Goal: Information Seeking & Learning: Learn about a topic

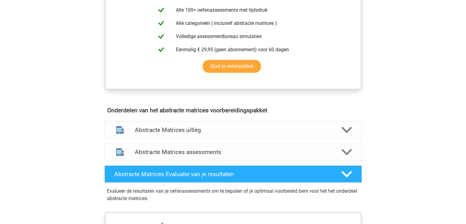
scroll to position [306, 0]
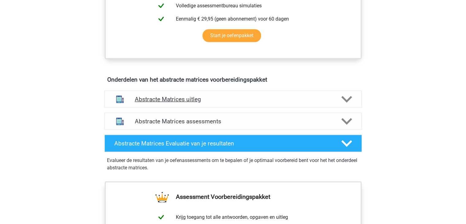
click at [252, 98] on h4 "Abstracte Matrices uitleg" at bounding box center [233, 99] width 197 height 7
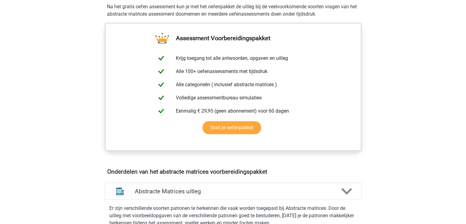
scroll to position [123, 0]
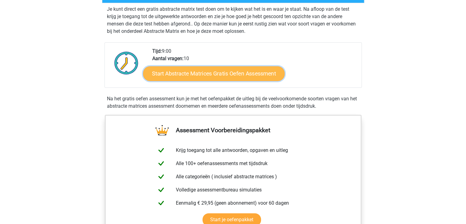
click at [230, 71] on link "Start Abstracte Matrices Gratis Oefen Assessment" at bounding box center [214, 73] width 142 height 15
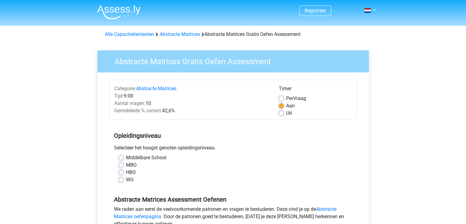
scroll to position [31, 0]
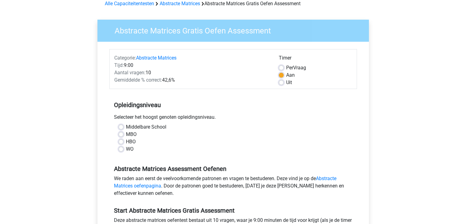
click at [133, 153] on div "Middelbare School MBO HBO WO" at bounding box center [233, 140] width 248 height 34
click at [132, 146] on label "WO" at bounding box center [130, 148] width 8 height 7
click at [124, 146] on input "WO" at bounding box center [121, 148] width 5 height 6
radio input "true"
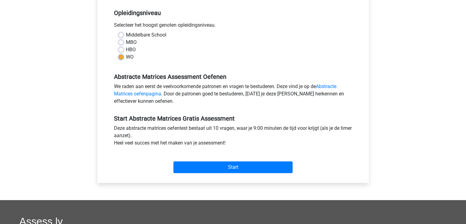
scroll to position [153, 0]
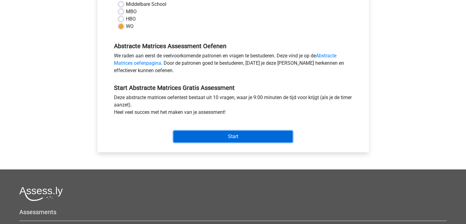
click at [253, 138] on input "Start" at bounding box center [232, 137] width 119 height 12
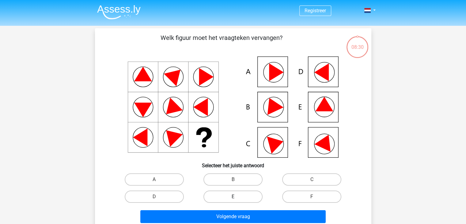
click at [227, 192] on label "E" at bounding box center [233, 196] width 59 height 12
click at [233, 196] on input "E" at bounding box center [235, 198] width 4 height 4
radio input "true"
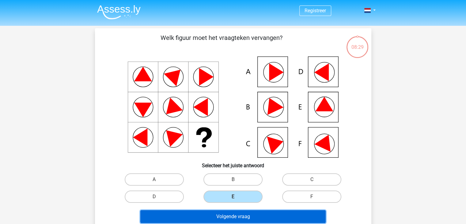
click at [240, 215] on button "Volgende vraag" at bounding box center [232, 216] width 185 height 13
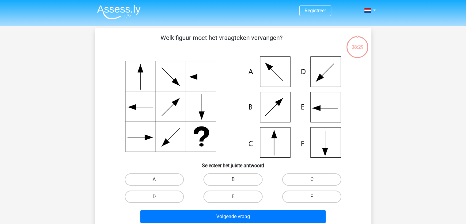
scroll to position [28, 0]
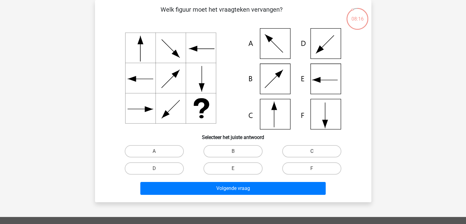
click at [299, 152] on label "C" at bounding box center [311, 151] width 59 height 12
click at [312, 152] on input "C" at bounding box center [314, 153] width 4 height 4
radio input "true"
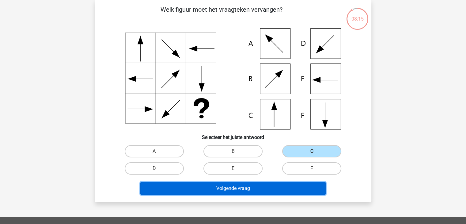
click at [255, 185] on button "Volgende vraag" at bounding box center [232, 188] width 185 height 13
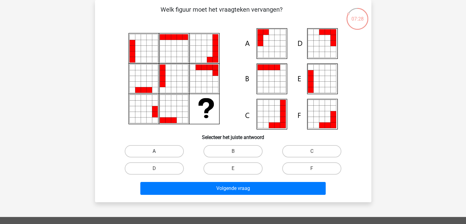
click at [170, 150] on label "A" at bounding box center [154, 151] width 59 height 12
click at [158, 151] on input "A" at bounding box center [156, 153] width 4 height 4
radio input "true"
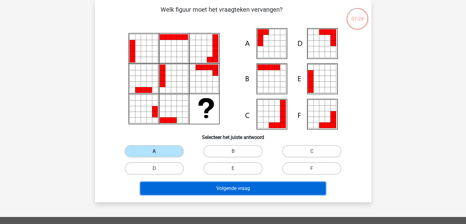
click at [212, 190] on button "Volgende vraag" at bounding box center [232, 188] width 185 height 13
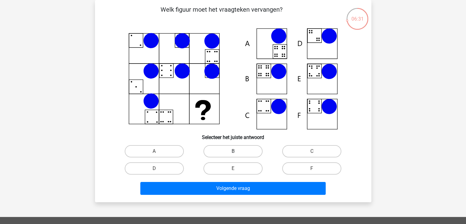
click at [249, 145] on label "B" at bounding box center [233, 151] width 59 height 12
click at [237, 151] on input "B" at bounding box center [235, 153] width 4 height 4
radio input "true"
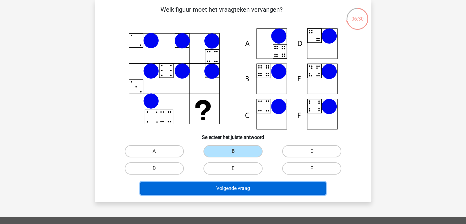
click at [243, 188] on button "Volgende vraag" at bounding box center [232, 188] width 185 height 13
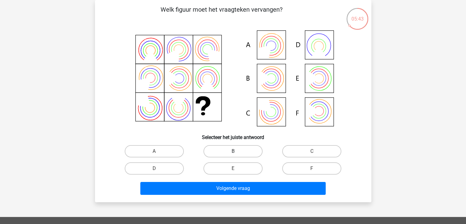
click at [242, 152] on label "B" at bounding box center [233, 151] width 59 height 12
click at [237, 152] on input "B" at bounding box center [235, 153] width 4 height 4
radio input "true"
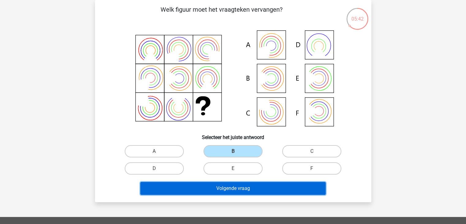
click at [286, 186] on button "Volgende vraag" at bounding box center [232, 188] width 185 height 13
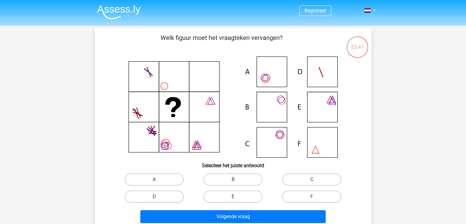
scroll to position [31, 0]
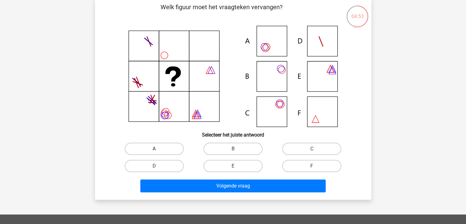
click at [150, 147] on label "A" at bounding box center [154, 149] width 59 height 12
click at [154, 149] on input "A" at bounding box center [156, 151] width 4 height 4
radio input "true"
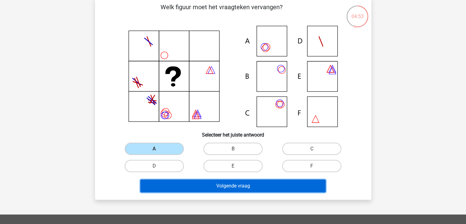
click at [197, 185] on button "Volgende vraag" at bounding box center [232, 185] width 185 height 13
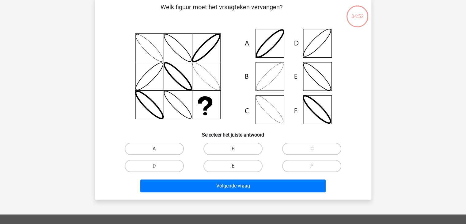
scroll to position [28, 0]
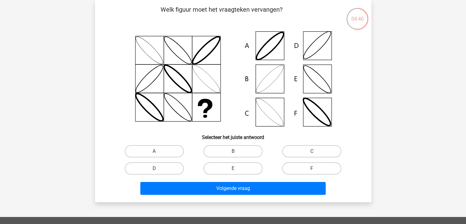
click at [235, 154] on input "B" at bounding box center [235, 153] width 4 height 4
radio input "true"
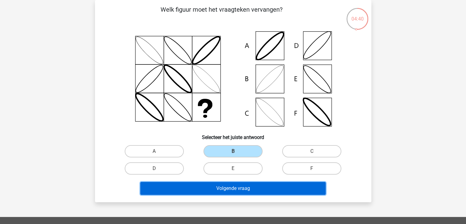
click at [265, 190] on button "Volgende vraag" at bounding box center [232, 188] width 185 height 13
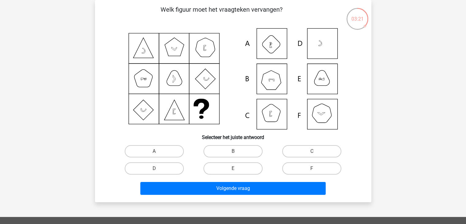
drag, startPoint x: 272, startPoint y: 144, endPoint x: 276, endPoint y: 149, distance: 6.9
drag, startPoint x: 276, startPoint y: 149, endPoint x: 245, endPoint y: 154, distance: 32.3
click at [245, 154] on label "B" at bounding box center [233, 151] width 59 height 12
click at [237, 154] on input "B" at bounding box center [235, 153] width 4 height 4
radio input "true"
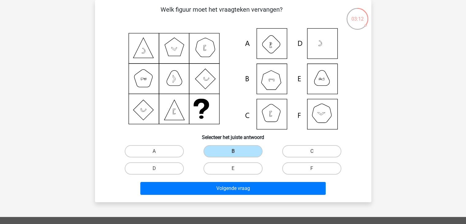
click at [303, 150] on label "C" at bounding box center [311, 151] width 59 height 12
click at [312, 151] on input "C" at bounding box center [314, 153] width 4 height 4
radio input "true"
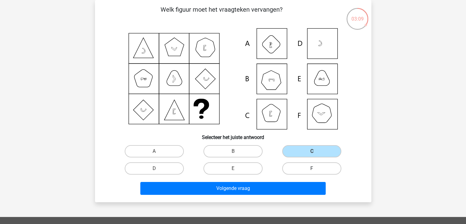
click at [294, 165] on label "F" at bounding box center [311, 168] width 59 height 12
click at [312, 168] on input "F" at bounding box center [314, 170] width 4 height 4
radio input "true"
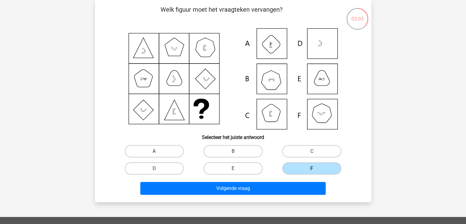
click at [167, 150] on label "A" at bounding box center [154, 151] width 59 height 12
click at [158, 151] on input "A" at bounding box center [156, 153] width 4 height 4
radio input "true"
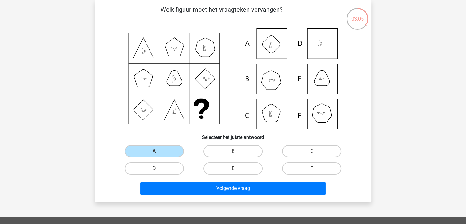
click at [180, 180] on div "Volgende vraag" at bounding box center [233, 187] width 257 height 20
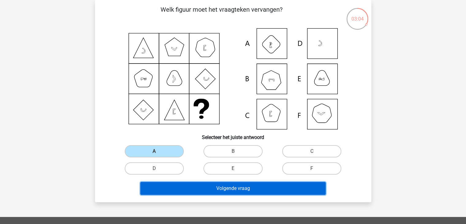
click at [198, 185] on button "Volgende vraag" at bounding box center [232, 188] width 185 height 13
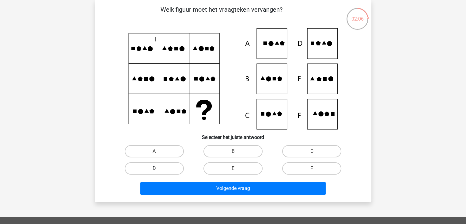
click at [163, 169] on label "D" at bounding box center [154, 168] width 59 height 12
click at [158, 169] on input "D" at bounding box center [156, 170] width 4 height 4
radio input "true"
click at [219, 181] on div "Volgende vraag" at bounding box center [233, 187] width 257 height 20
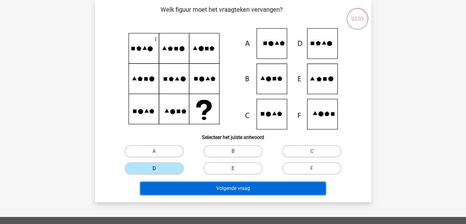
click at [232, 185] on button "Volgende vraag" at bounding box center [232, 188] width 185 height 13
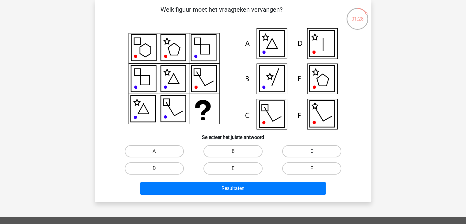
click at [308, 152] on label "C" at bounding box center [311, 151] width 59 height 12
click at [312, 152] on input "C" at bounding box center [314, 153] width 4 height 4
radio input "true"
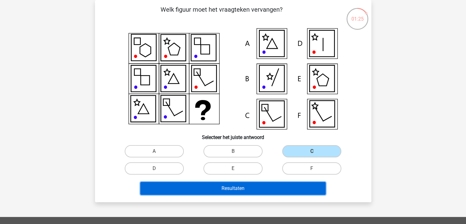
click at [272, 184] on button "Resultaten" at bounding box center [232, 188] width 185 height 13
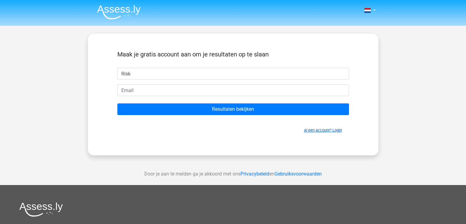
type input "Risk"
click at [321, 128] on link "Al een account? Login" at bounding box center [323, 130] width 38 height 5
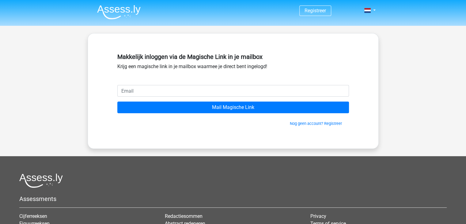
click at [185, 88] on input "email" at bounding box center [233, 91] width 232 height 12
type input "riske.vanvliet@gmail.com"
click at [117, 101] on input "Mail Magische Link" at bounding box center [233, 107] width 232 height 12
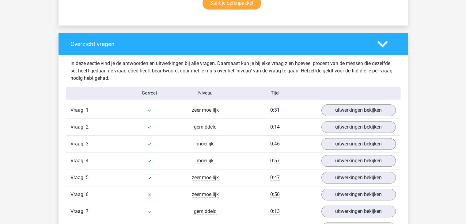
scroll to position [521, 0]
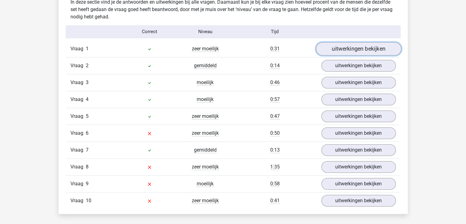
click at [344, 49] on link "uitwerkingen bekijken" at bounding box center [359, 48] width 86 height 13
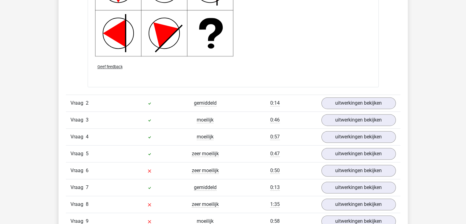
scroll to position [919, 0]
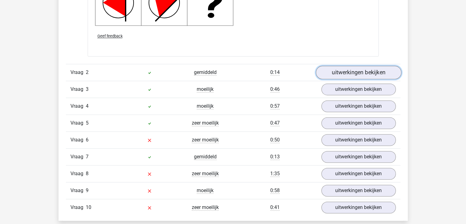
click at [346, 74] on link "uitwerkingen bekijken" at bounding box center [359, 72] width 86 height 13
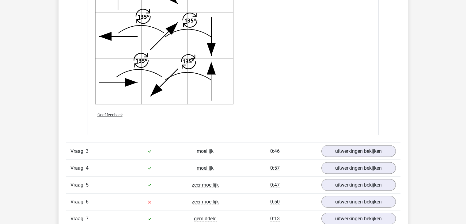
scroll to position [1318, 0]
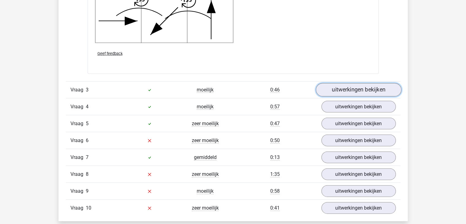
click at [340, 90] on link "uitwerkingen bekijken" at bounding box center [359, 89] width 86 height 13
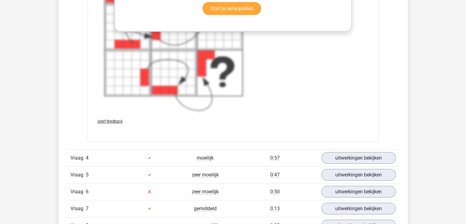
scroll to position [1808, 0]
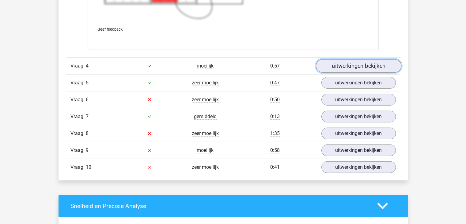
click at [350, 68] on link "uitwerkingen bekijken" at bounding box center [359, 65] width 86 height 13
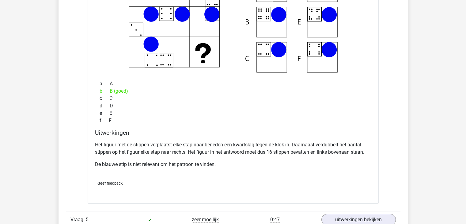
scroll to position [2053, 0]
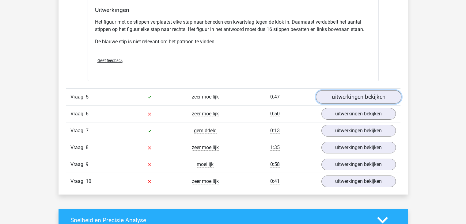
click at [334, 93] on link "uitwerkingen bekijken" at bounding box center [359, 96] width 86 height 13
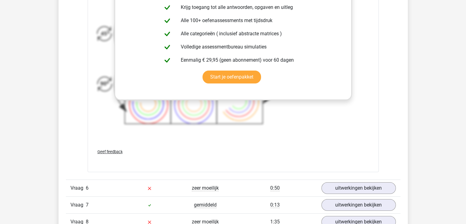
scroll to position [2483, 0]
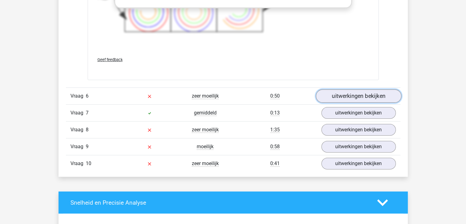
click at [348, 90] on link "uitwerkingen bekijken" at bounding box center [359, 95] width 86 height 13
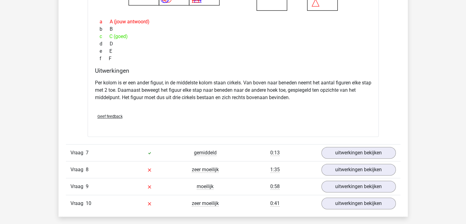
scroll to position [2728, 0]
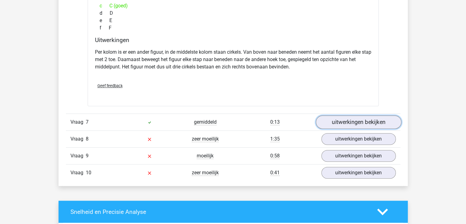
click at [335, 124] on link "uitwerkingen bekijken" at bounding box center [359, 121] width 86 height 13
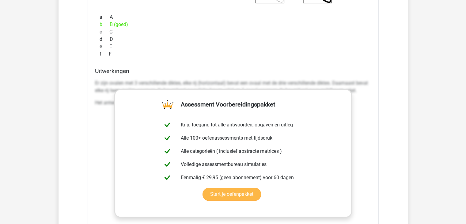
scroll to position [3157, 0]
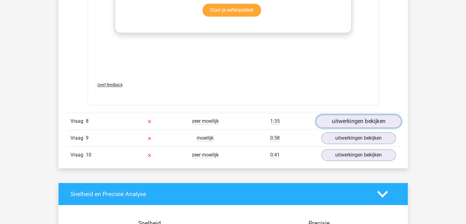
click at [338, 120] on link "uitwerkingen bekijken" at bounding box center [359, 121] width 86 height 13
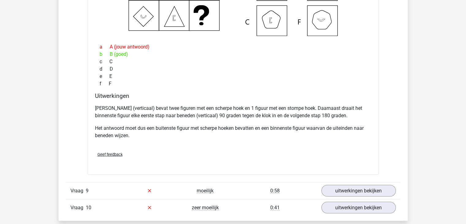
scroll to position [3433, 0]
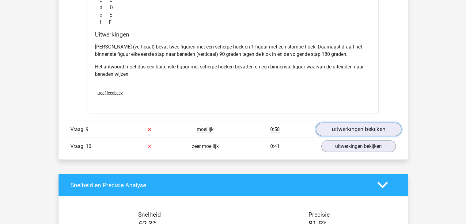
click at [337, 128] on link "uitwerkingen bekijken" at bounding box center [359, 128] width 86 height 13
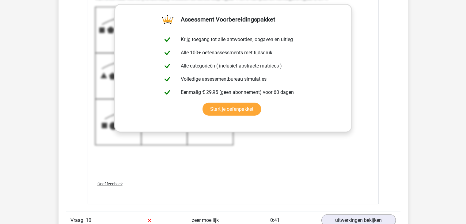
scroll to position [3892, 0]
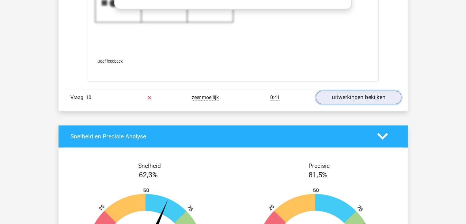
click at [336, 91] on link "uitwerkingen bekijken" at bounding box center [359, 97] width 86 height 13
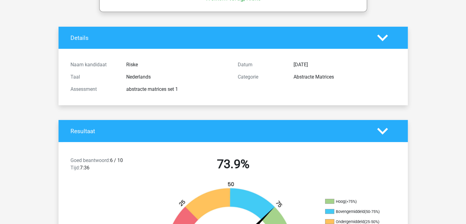
scroll to position [0, 0]
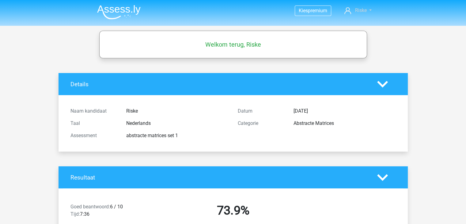
click at [362, 10] on span "Riske" at bounding box center [361, 10] width 12 height 6
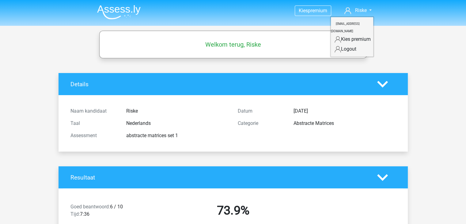
click at [123, 5] on li at bounding box center [116, 10] width 48 height 17
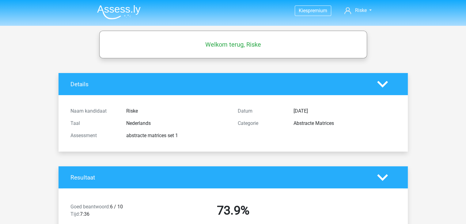
click at [129, 10] on img at bounding box center [119, 12] width 44 height 14
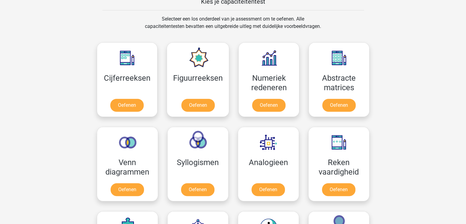
scroll to position [276, 0]
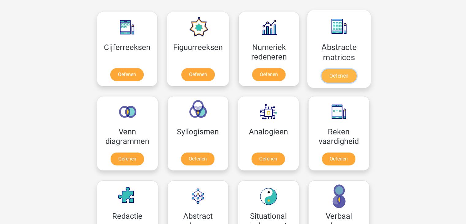
click at [337, 78] on link "Oefenen" at bounding box center [339, 75] width 35 height 13
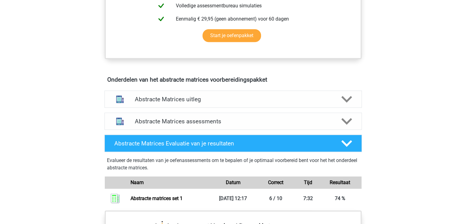
scroll to position [368, 0]
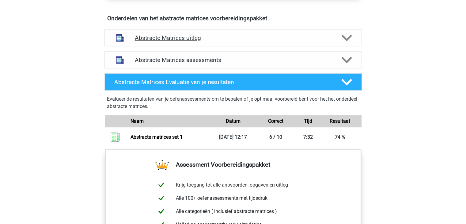
click at [254, 40] on h4 "Abstracte Matrices uitleg" at bounding box center [233, 37] width 197 height 7
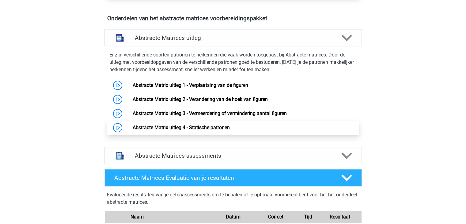
click at [217, 124] on link "Abstracte Matrix uitleg 4 - Statische patronen" at bounding box center [181, 127] width 97 height 6
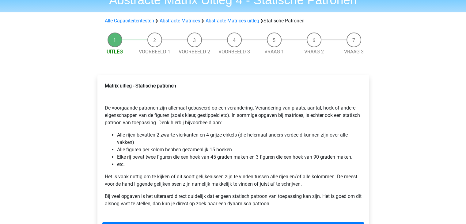
scroll to position [61, 0]
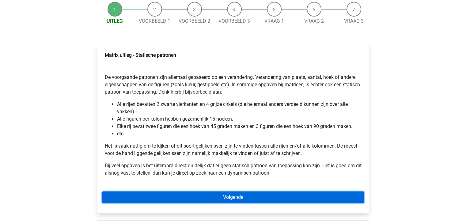
click at [167, 200] on link "Volgende" at bounding box center [233, 197] width 262 height 12
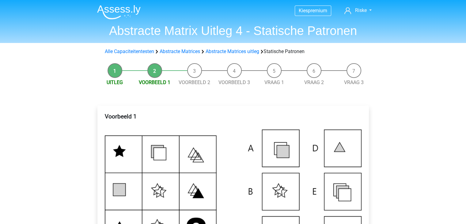
scroll to position [61, 0]
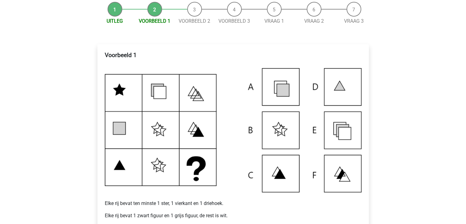
click at [341, 129] on img at bounding box center [233, 130] width 257 height 124
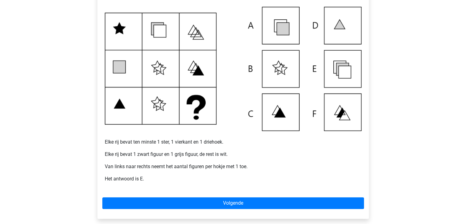
scroll to position [153, 0]
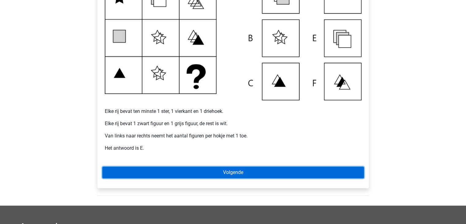
click at [217, 171] on link "Volgende" at bounding box center [233, 172] width 262 height 12
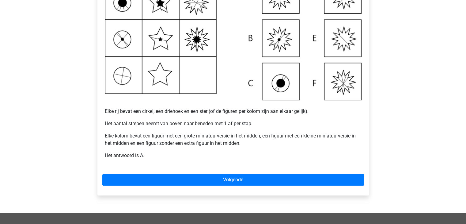
scroll to position [123, 0]
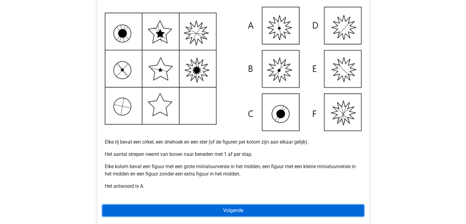
click at [206, 209] on link "Volgende" at bounding box center [233, 210] width 262 height 12
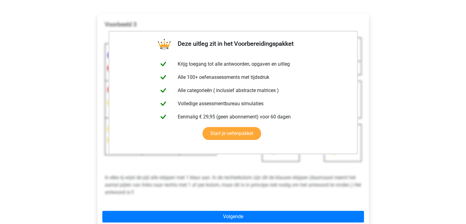
scroll to position [123, 0]
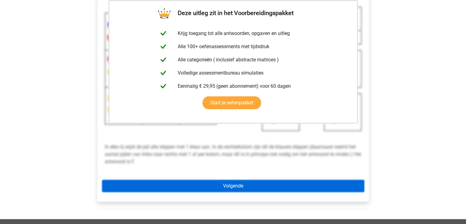
click at [238, 186] on link "Volgende" at bounding box center [233, 186] width 262 height 12
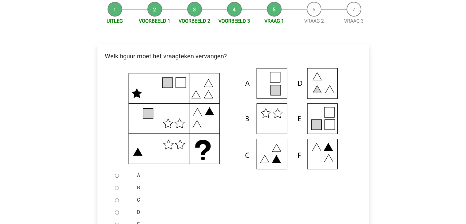
scroll to position [92, 0]
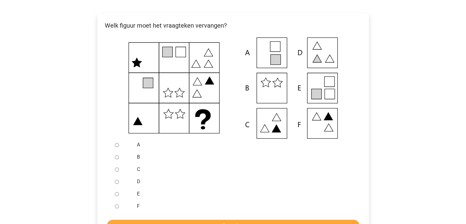
click at [114, 193] on div at bounding box center [122, 194] width 20 height 12
click at [116, 193] on input "E" at bounding box center [117, 194] width 4 height 4
radio input "true"
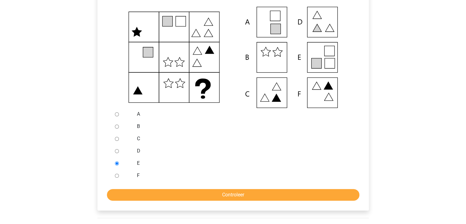
scroll to position [184, 0]
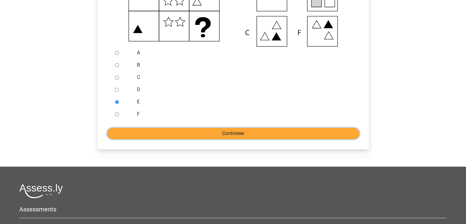
click at [193, 130] on input "Controleer" at bounding box center [233, 134] width 253 height 12
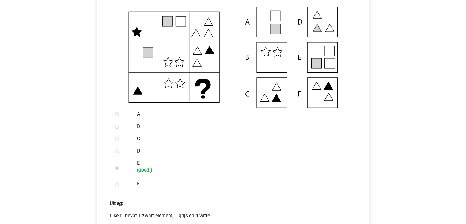
scroll to position [184, 0]
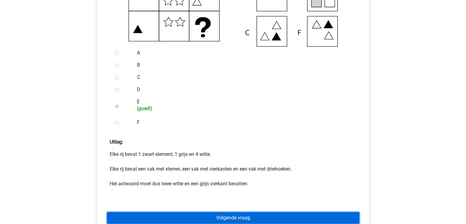
drag, startPoint x: 187, startPoint y: 212, endPoint x: 189, endPoint y: 209, distance: 3.7
click at [188, 212] on link "Volgende vraag" at bounding box center [233, 218] width 253 height 12
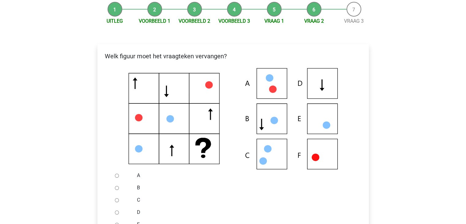
scroll to position [92, 0]
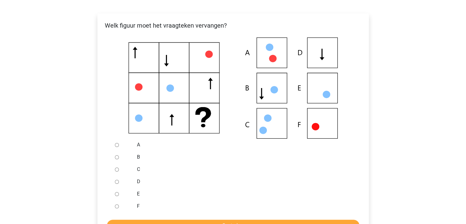
click at [113, 208] on div at bounding box center [122, 206] width 20 height 12
click at [115, 206] on input "F" at bounding box center [117, 206] width 4 height 4
radio input "true"
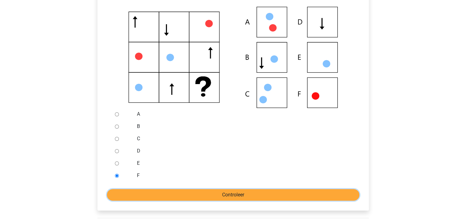
click at [159, 198] on input "Controleer" at bounding box center [233, 195] width 253 height 12
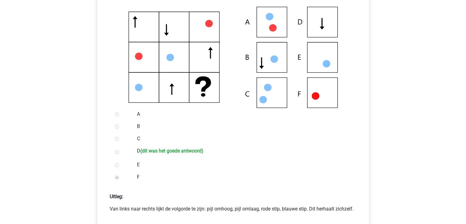
scroll to position [153, 0]
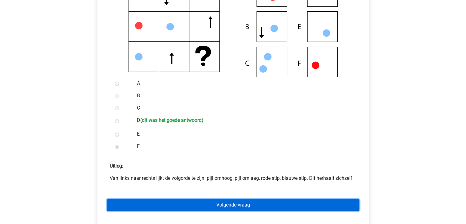
click at [171, 201] on link "Volgende vraag" at bounding box center [233, 205] width 253 height 12
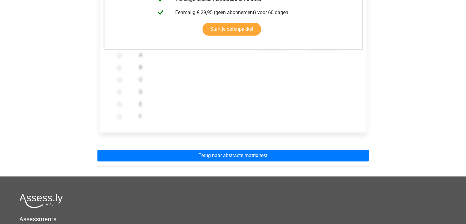
scroll to position [215, 0]
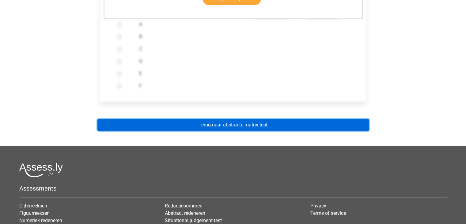
click at [230, 126] on link "Terug naar abstracte matrix test" at bounding box center [233, 125] width 272 height 12
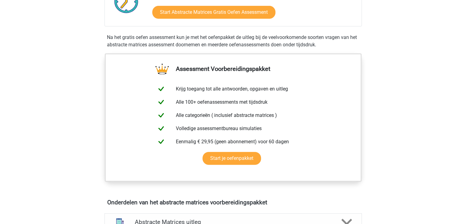
scroll to position [368, 0]
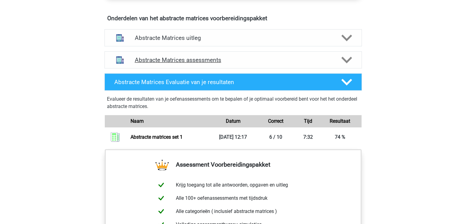
click at [205, 63] on div "Abstracte Matrices assessments" at bounding box center [233, 59] width 257 height 17
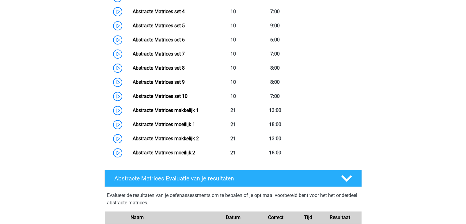
scroll to position [460, 0]
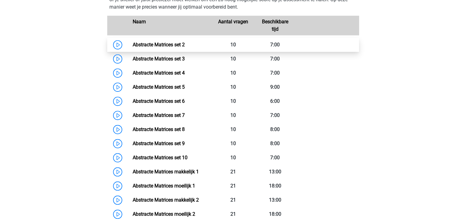
click at [133, 44] on link "Abstracte Matrices set 2" at bounding box center [159, 45] width 52 height 6
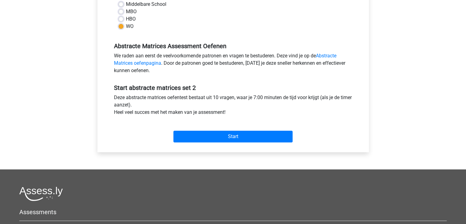
scroll to position [184, 0]
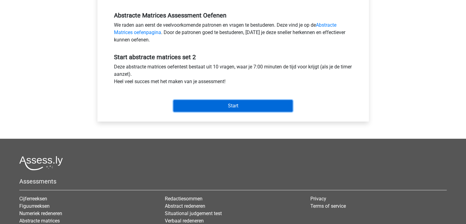
click at [220, 102] on input "Start" at bounding box center [232, 106] width 119 height 12
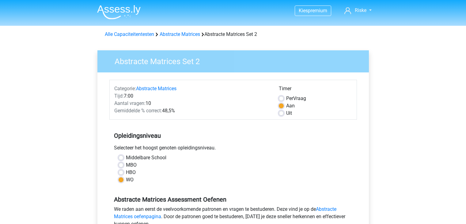
scroll to position [184, 0]
